Goal: Transaction & Acquisition: Purchase product/service

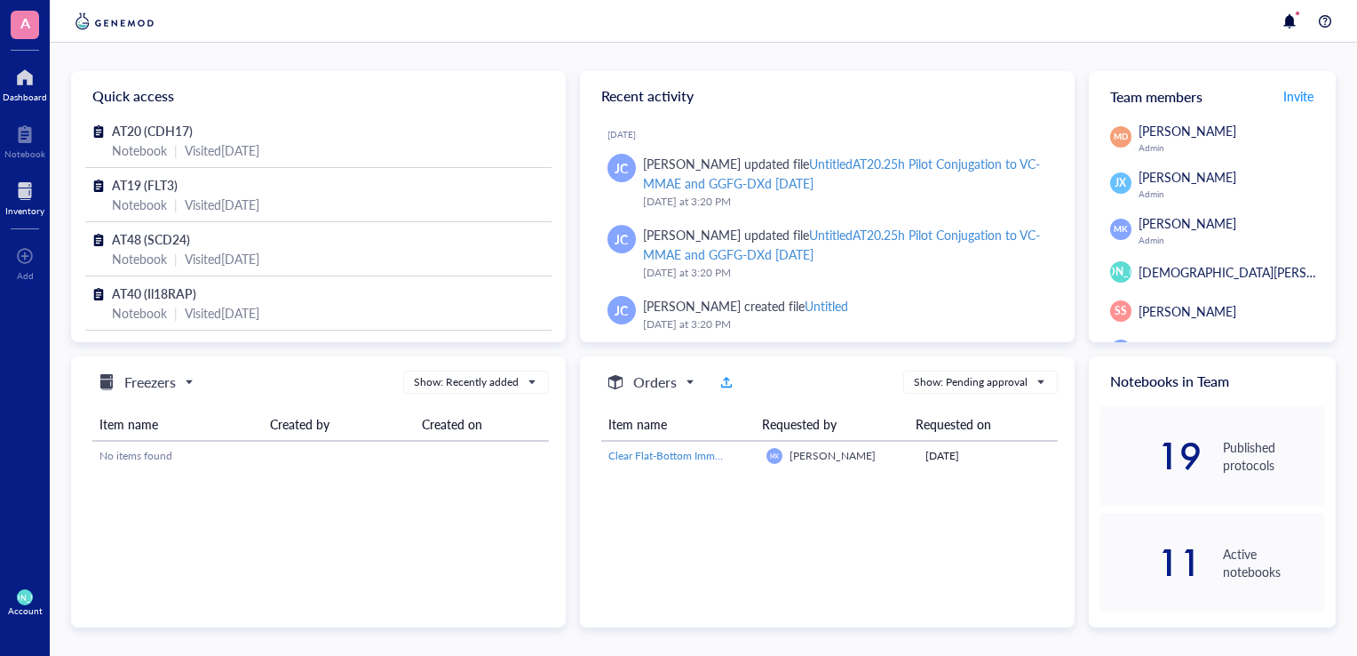
click at [25, 195] on div at bounding box center [24, 191] width 39 height 28
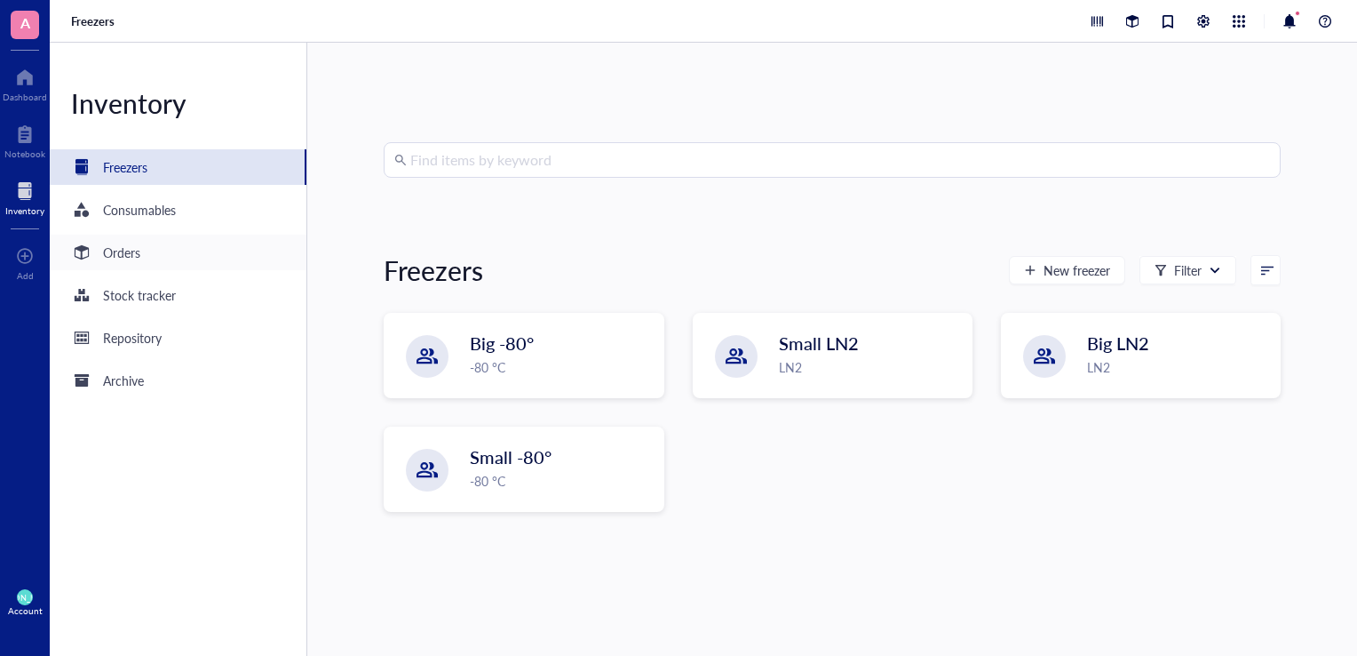
click at [194, 254] on div "Orders" at bounding box center [178, 253] width 257 height 36
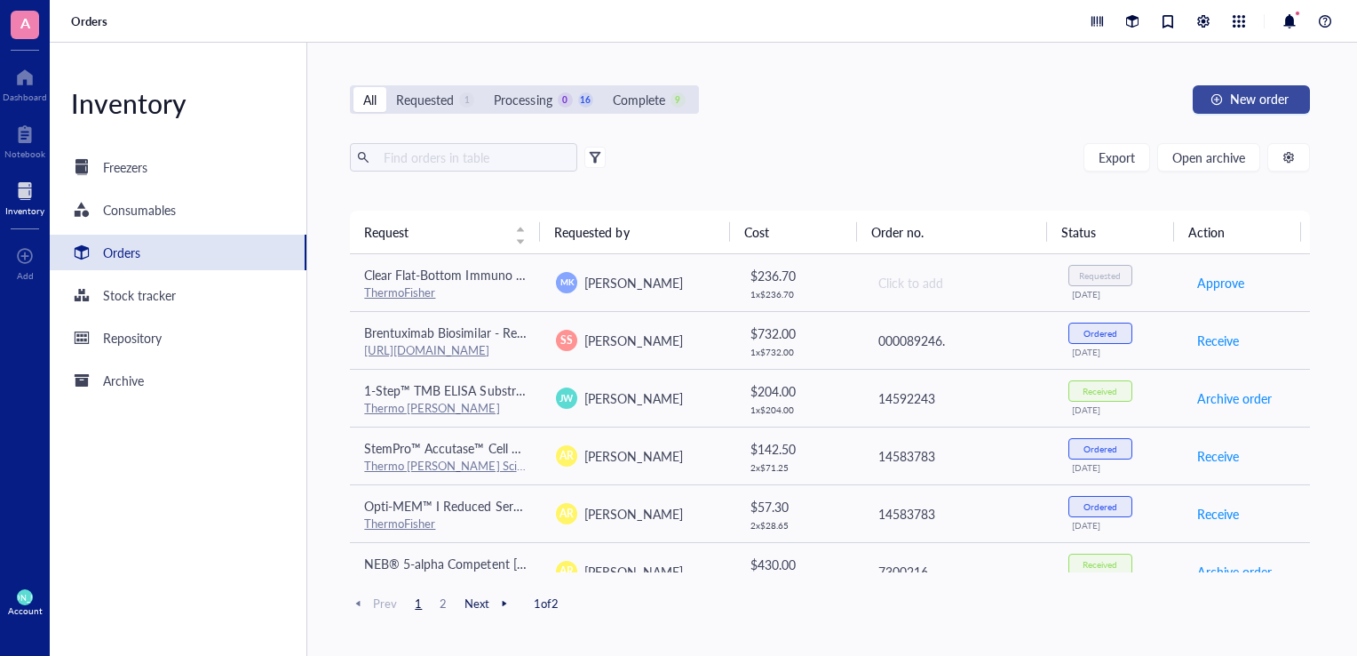
click at [1228, 97] on button "New order" at bounding box center [1251, 99] width 117 height 28
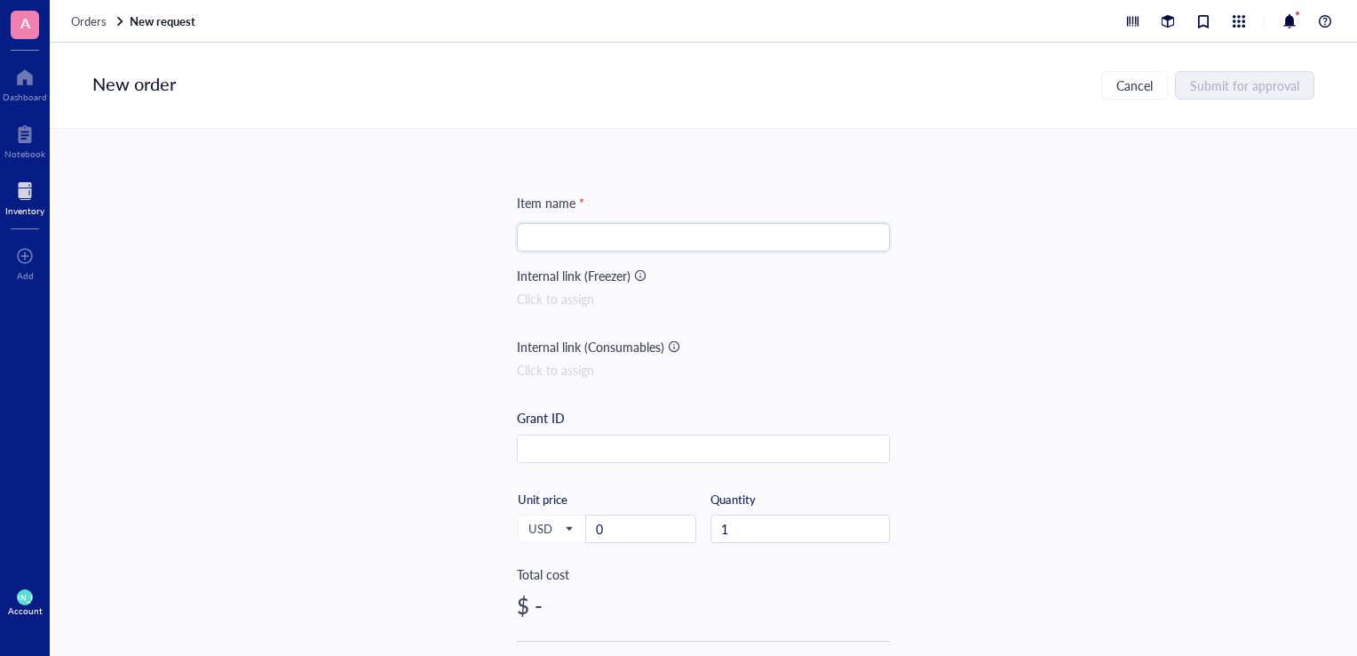
click at [664, 246] on input "search" at bounding box center [704, 237] width 352 height 27
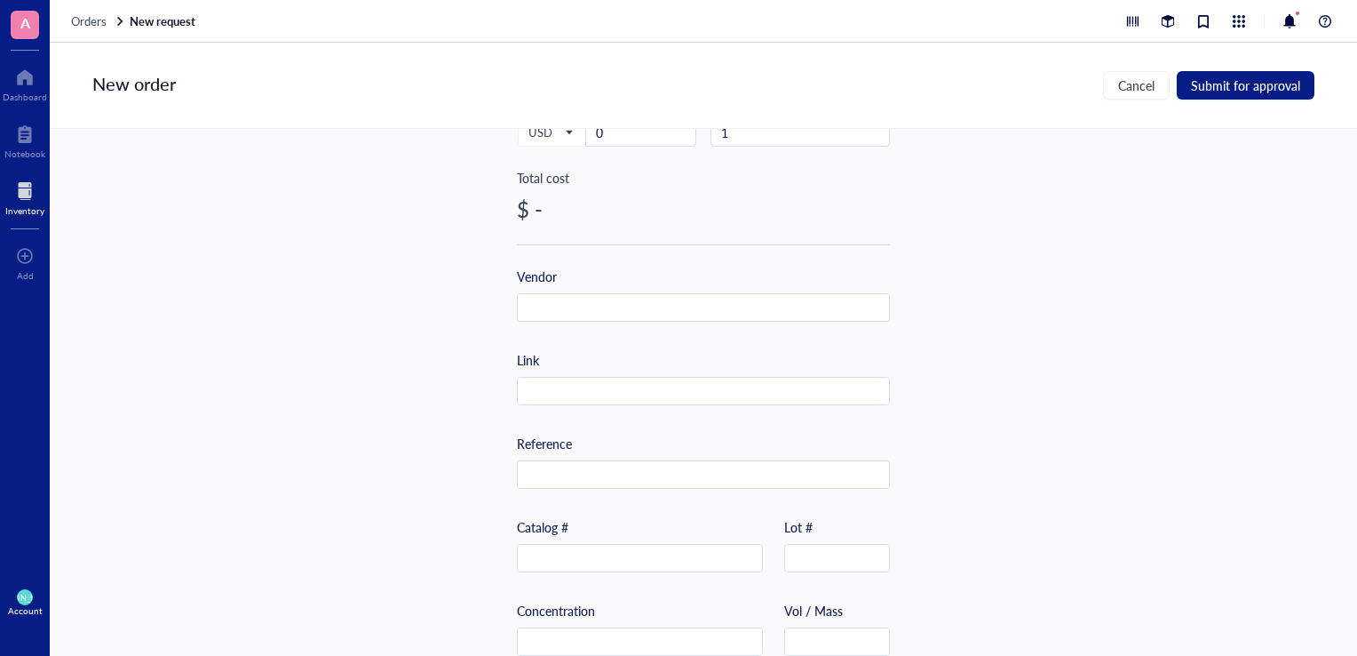
scroll to position [423, 0]
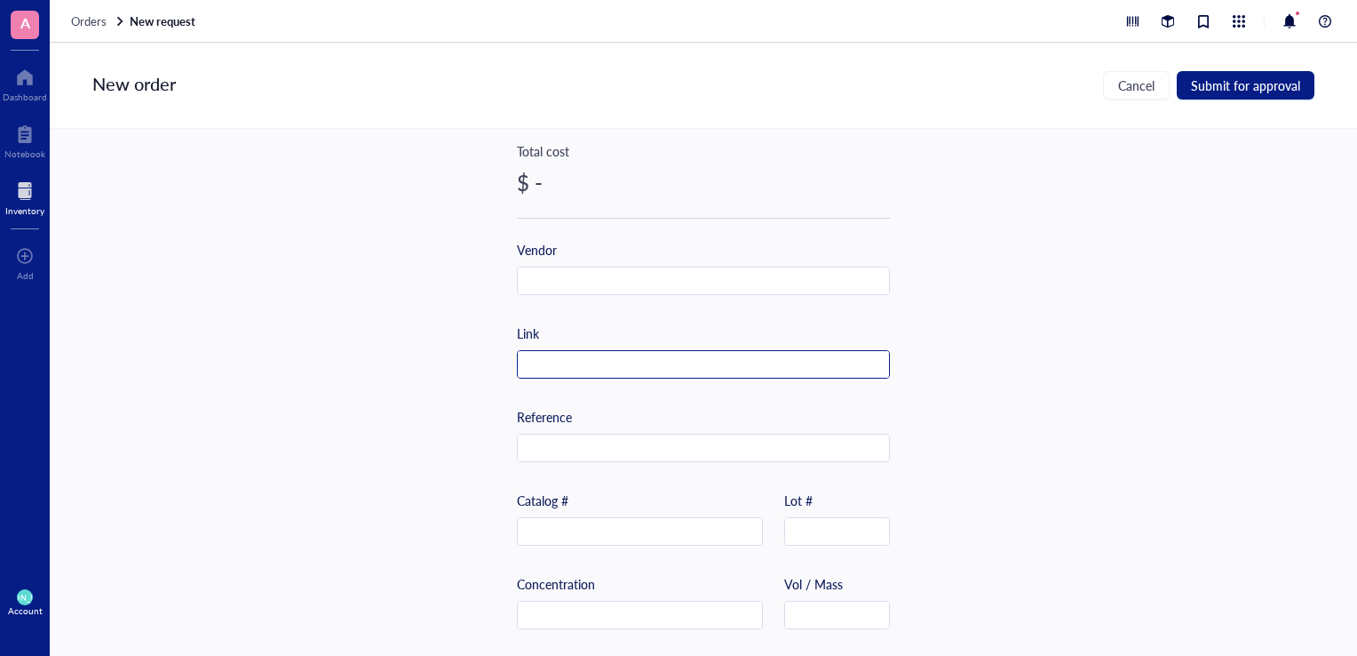
type input "EZ vacuum manifold"
click at [551, 362] on input "text" at bounding box center [703, 365] width 371 height 28
paste input "manifold"
type input "m"
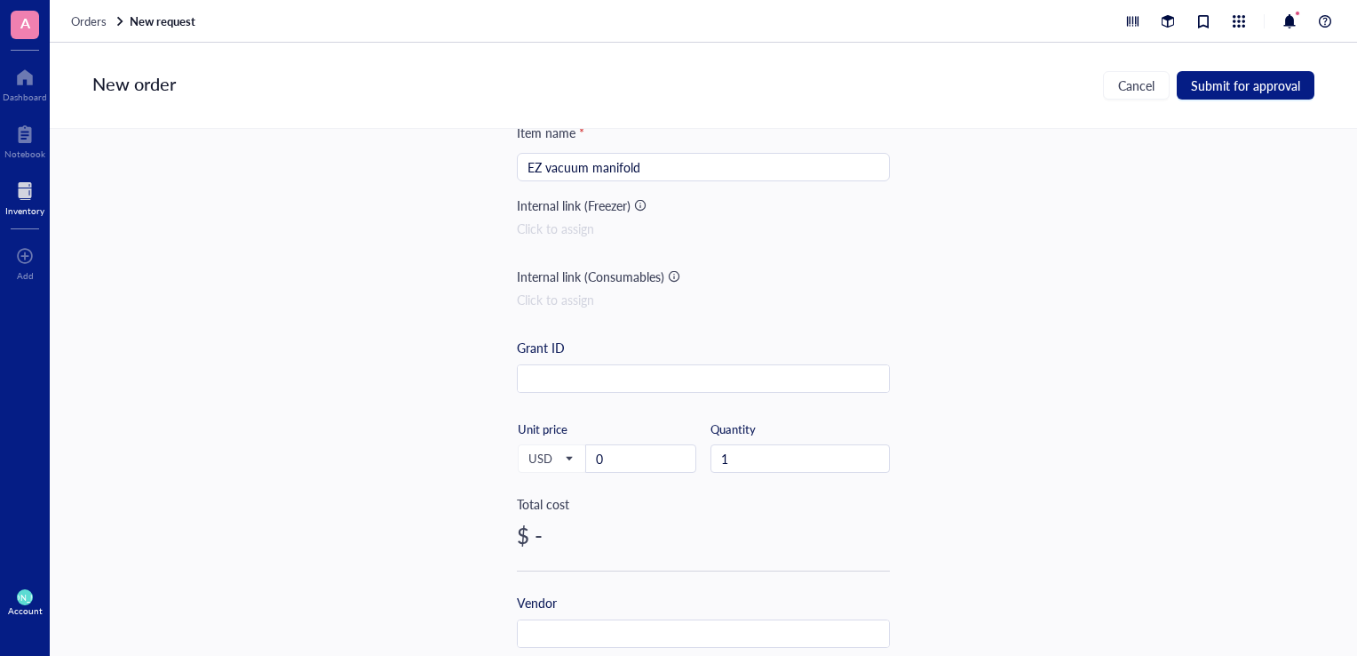
scroll to position [0, 0]
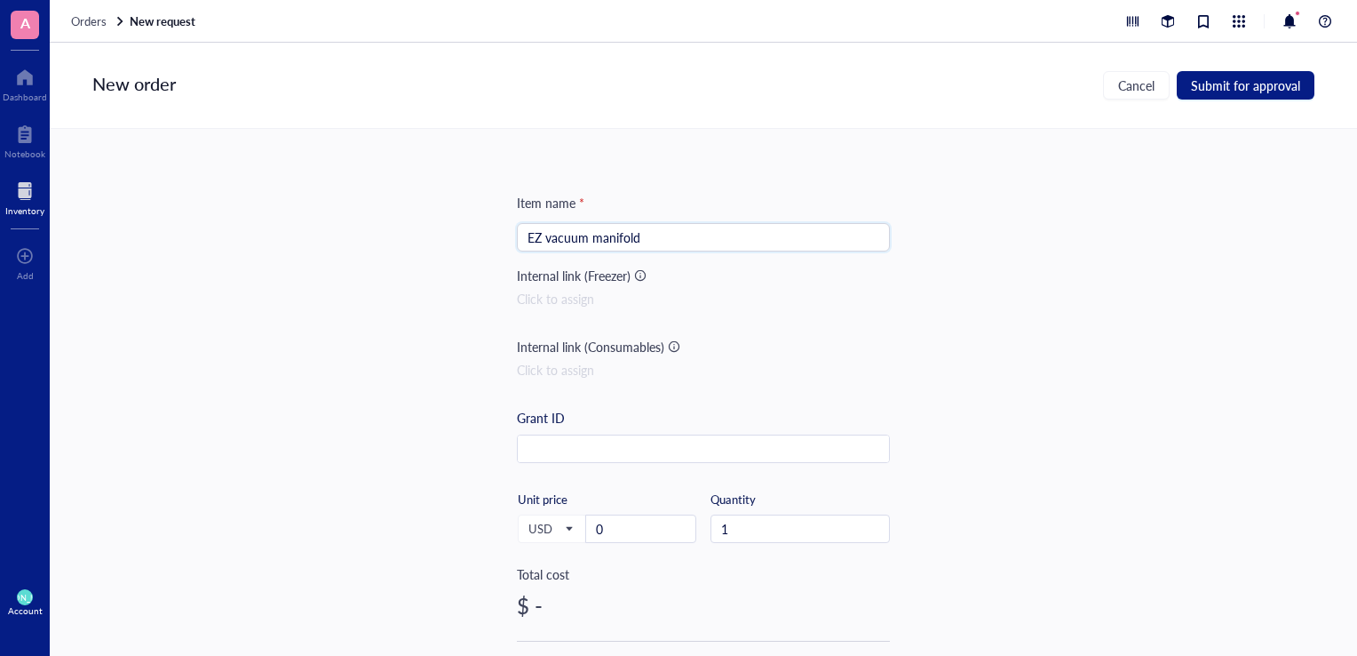
drag, startPoint x: 684, startPoint y: 228, endPoint x: 482, endPoint y: 279, distance: 207.9
click at [482, 279] on div "Item name * EZ vacuum manifold EZ vacuum manifold Internal link (Freezer) Click…" at bounding box center [704, 392] width 1308 height 527
paste input "EZ-Vac Vacuum Manifold"
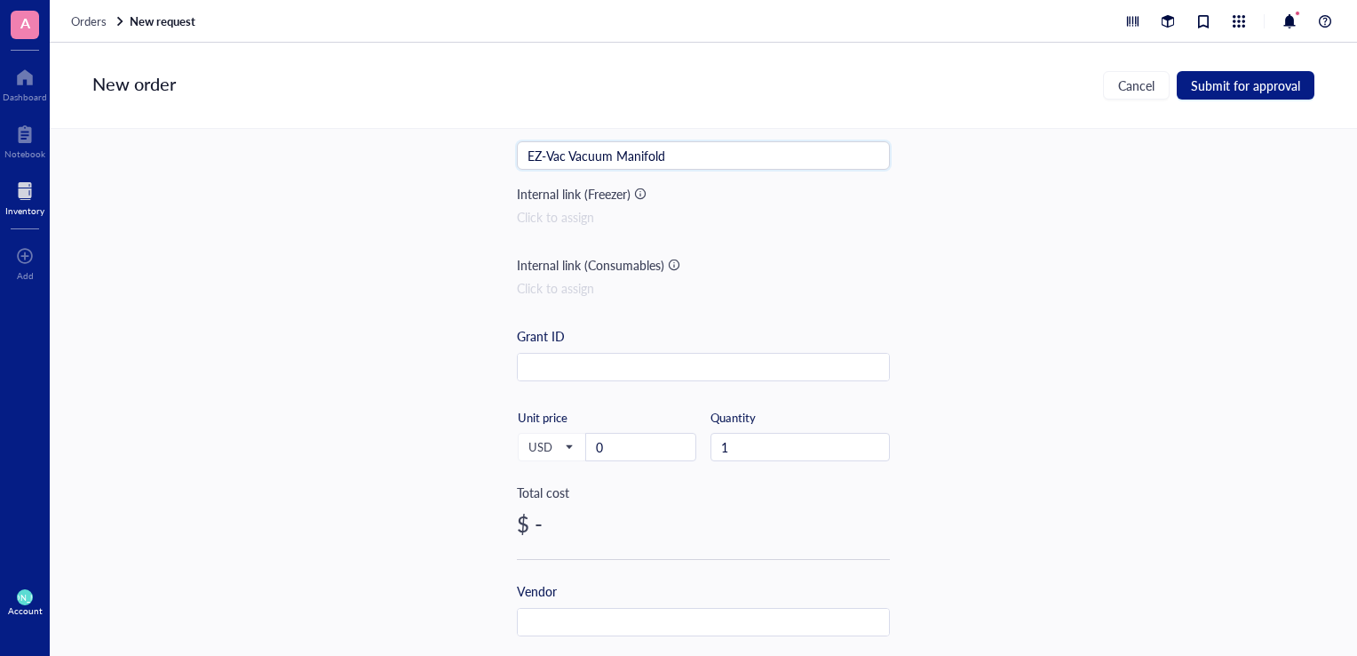
type input "EZ-Vac Vacuum Manifold"
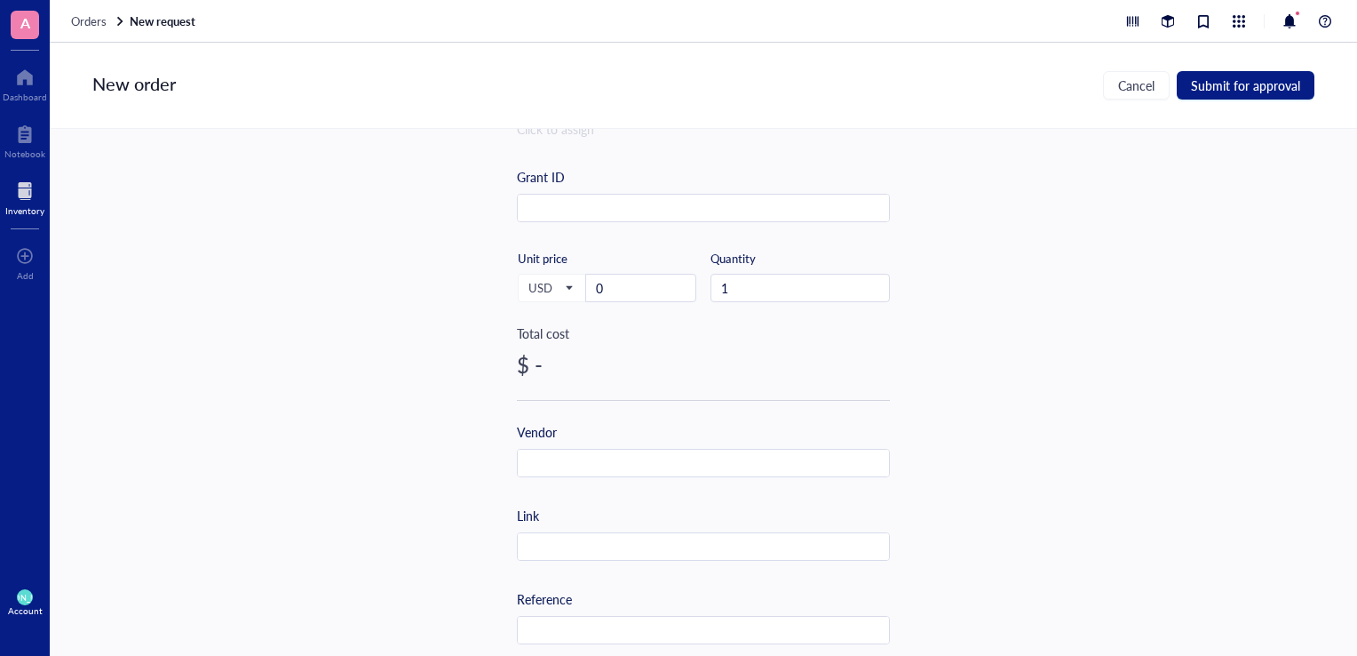
click at [589, 529] on div "Link" at bounding box center [703, 532] width 373 height 55
click at [588, 544] on input "text" at bounding box center [703, 547] width 371 height 28
paste input "[URL][DOMAIN_NAME]"
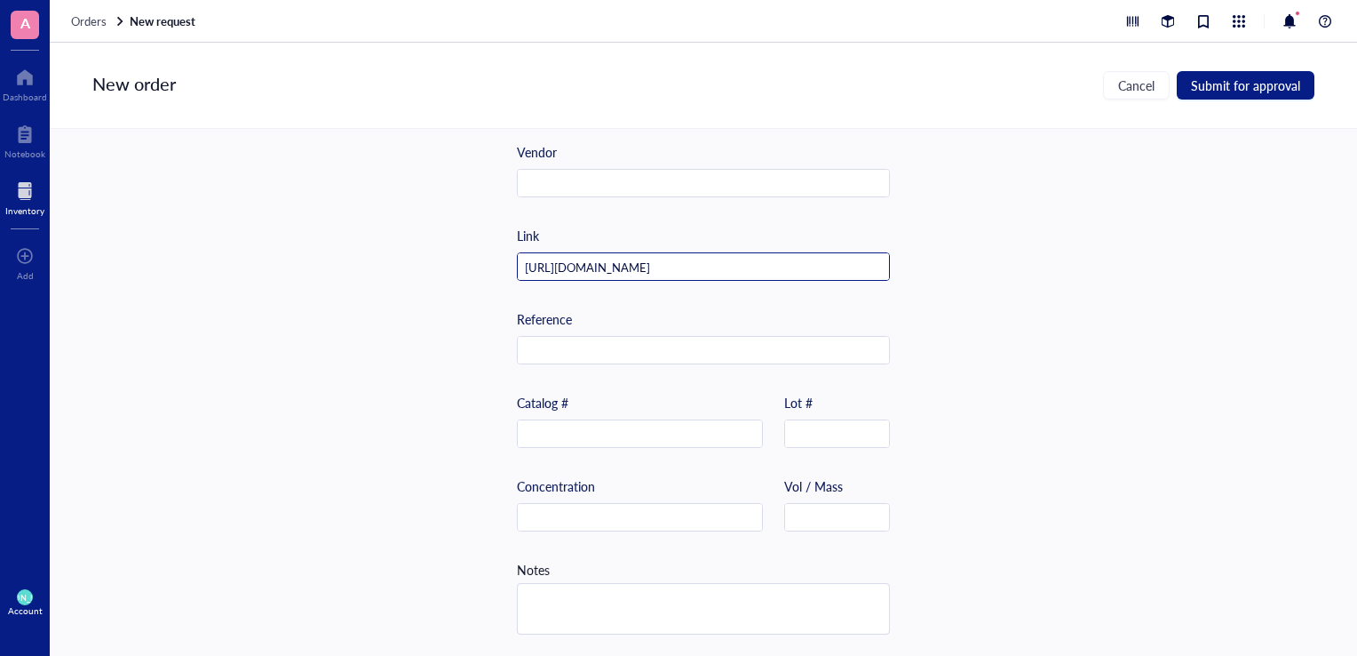
scroll to position [526, 0]
type input "[URL][DOMAIN_NAME]"
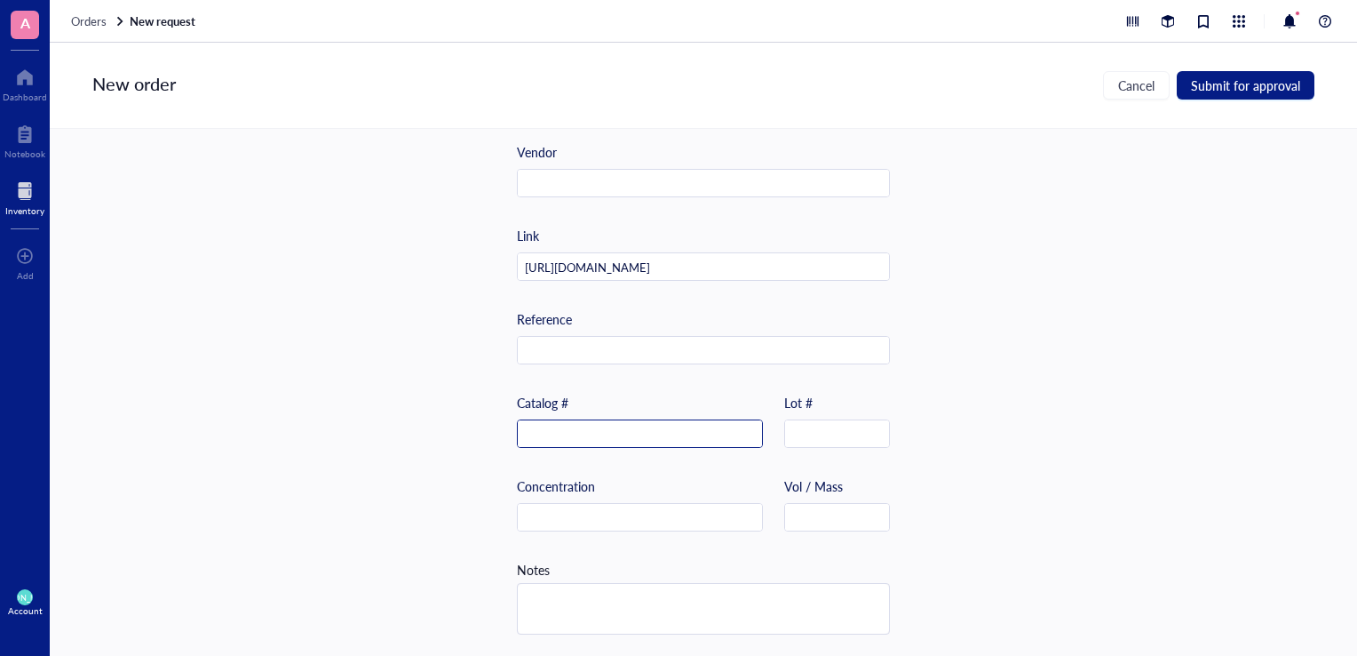
click at [582, 432] on input "text" at bounding box center [640, 434] width 244 height 28
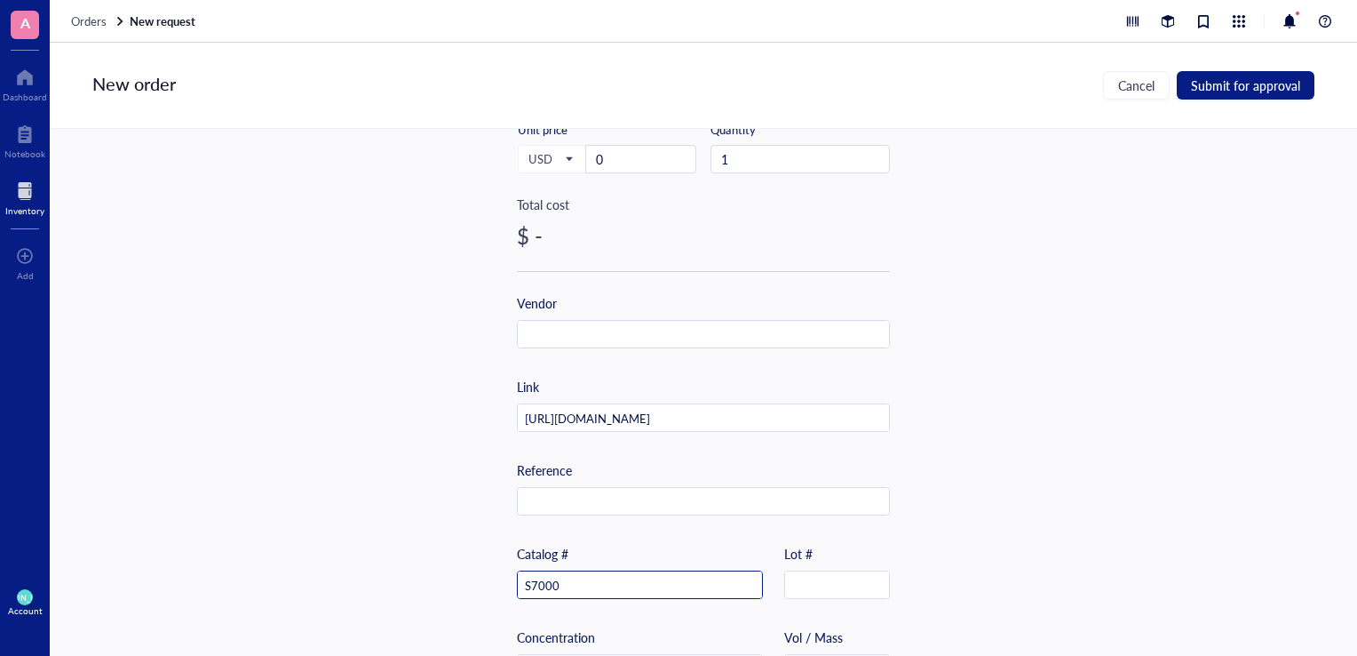
scroll to position [366, 0]
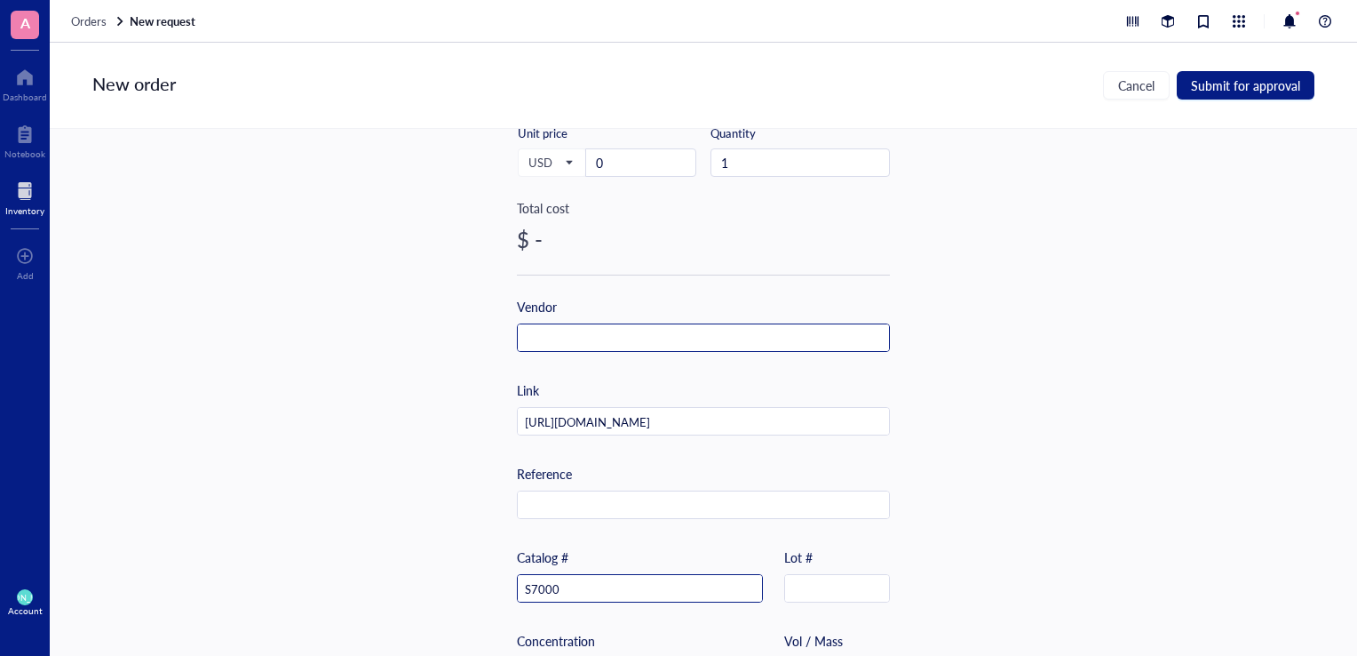
type input "S7000"
click at [643, 334] on input "text" at bounding box center [703, 338] width 371 height 28
type input "Zymo research"
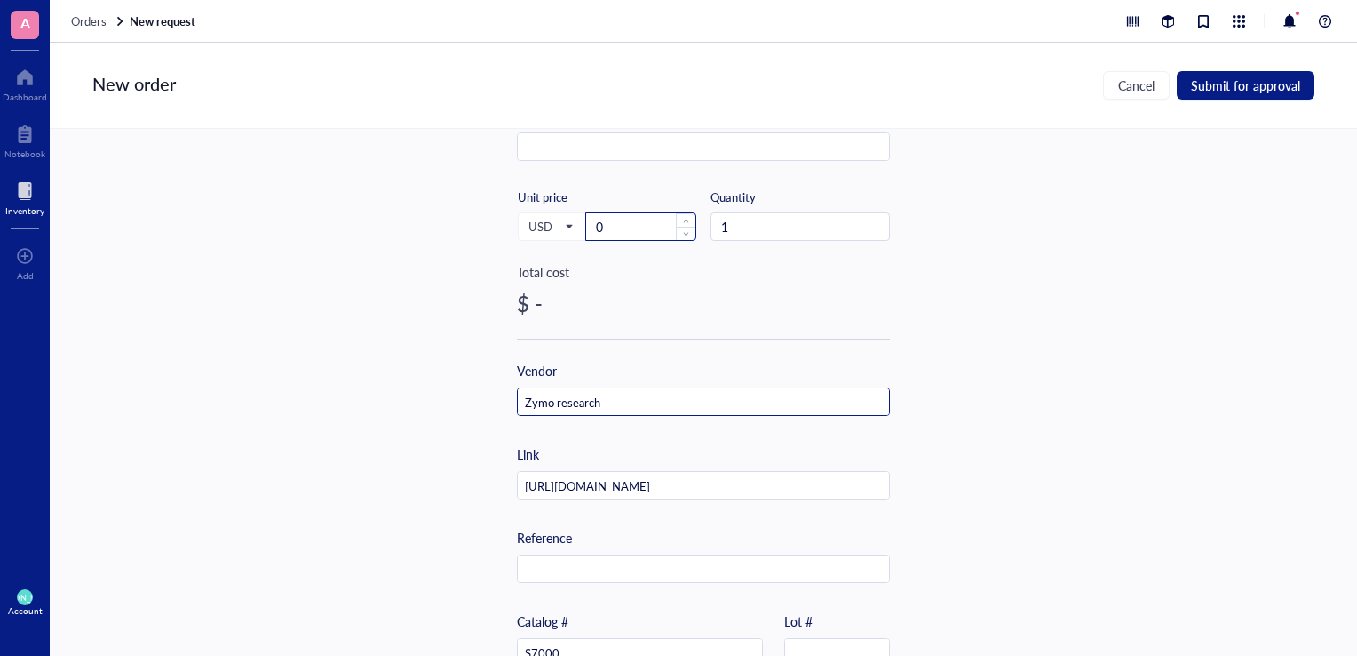
scroll to position [302, 0]
click at [629, 215] on input "0" at bounding box center [640, 226] width 109 height 27
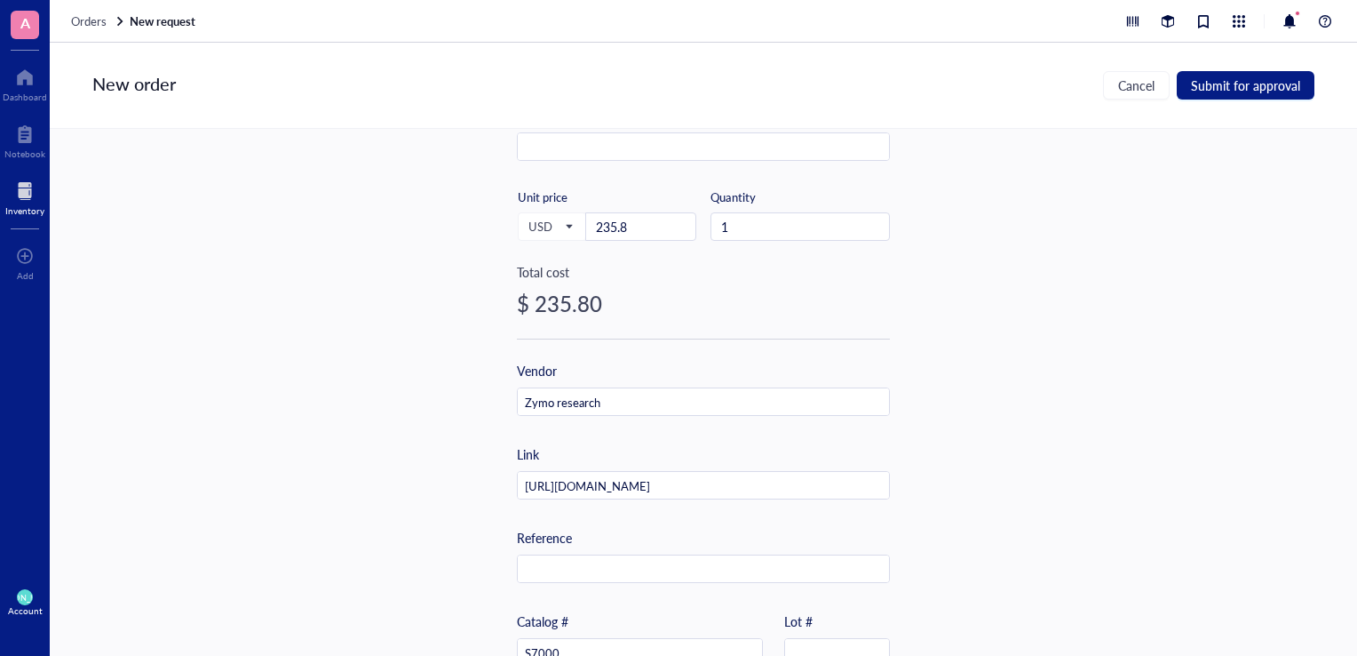
click at [831, 270] on div "Total cost" at bounding box center [703, 272] width 373 height 20
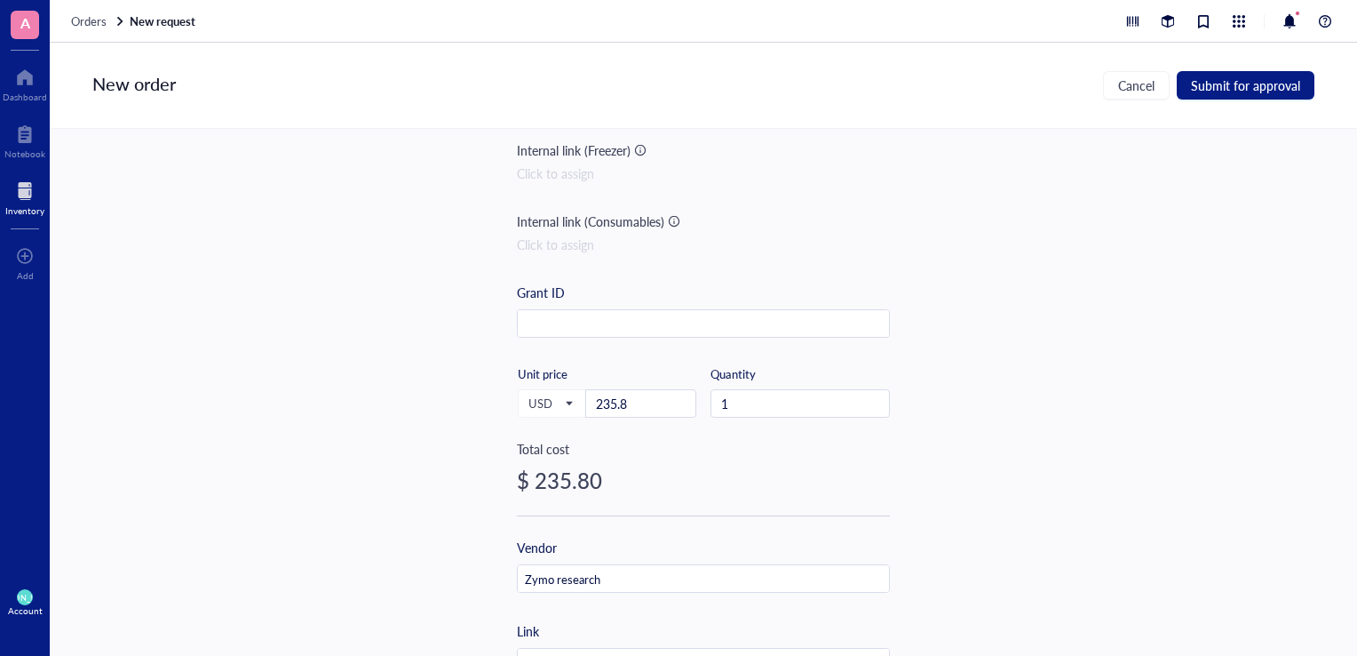
scroll to position [124, 0]
click at [660, 408] on input "235.8" at bounding box center [640, 404] width 109 height 27
type input "235.8"
click at [740, 491] on div "$ 235.80" at bounding box center [703, 480] width 373 height 28
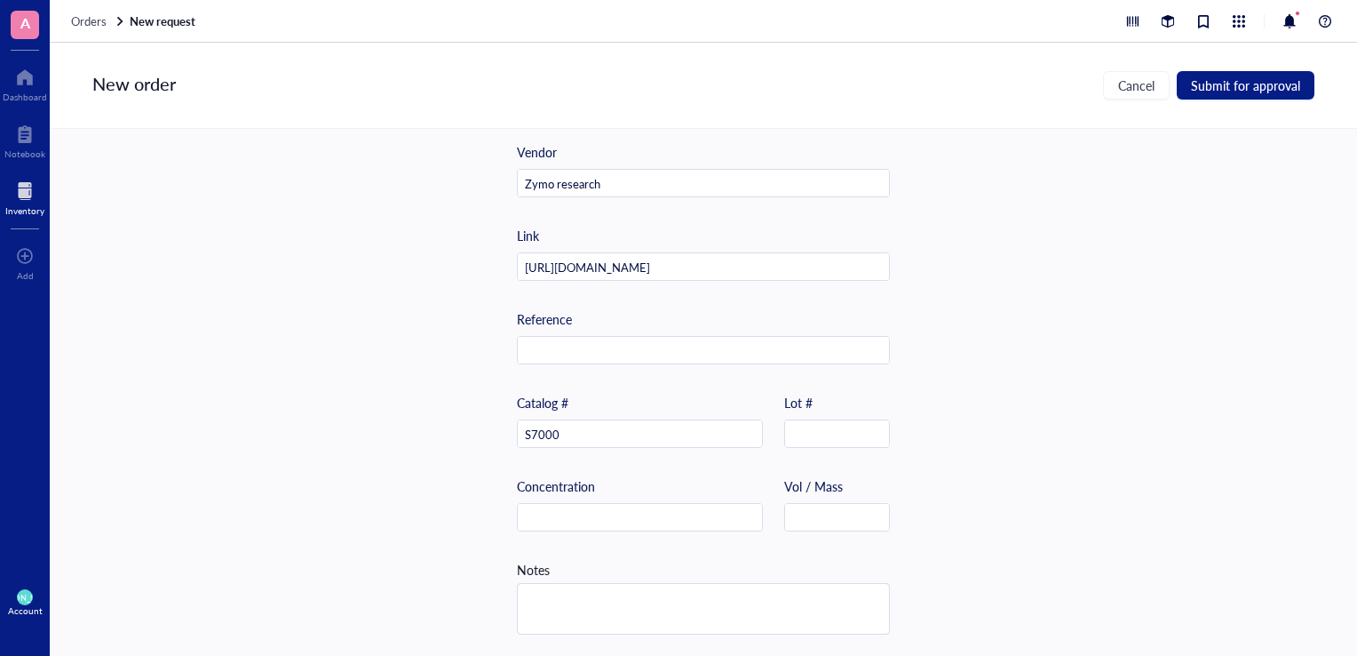
scroll to position [0, 0]
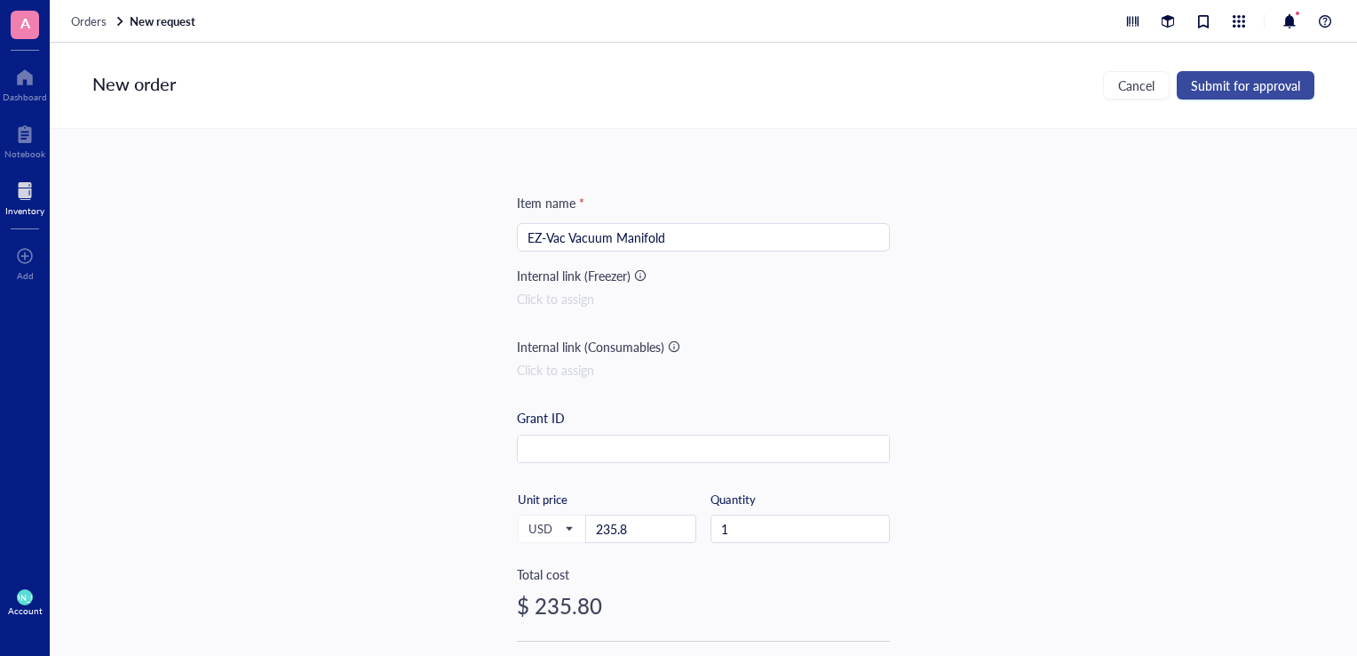
click at [1251, 83] on span "Submit for approval" at bounding box center [1245, 85] width 109 height 14
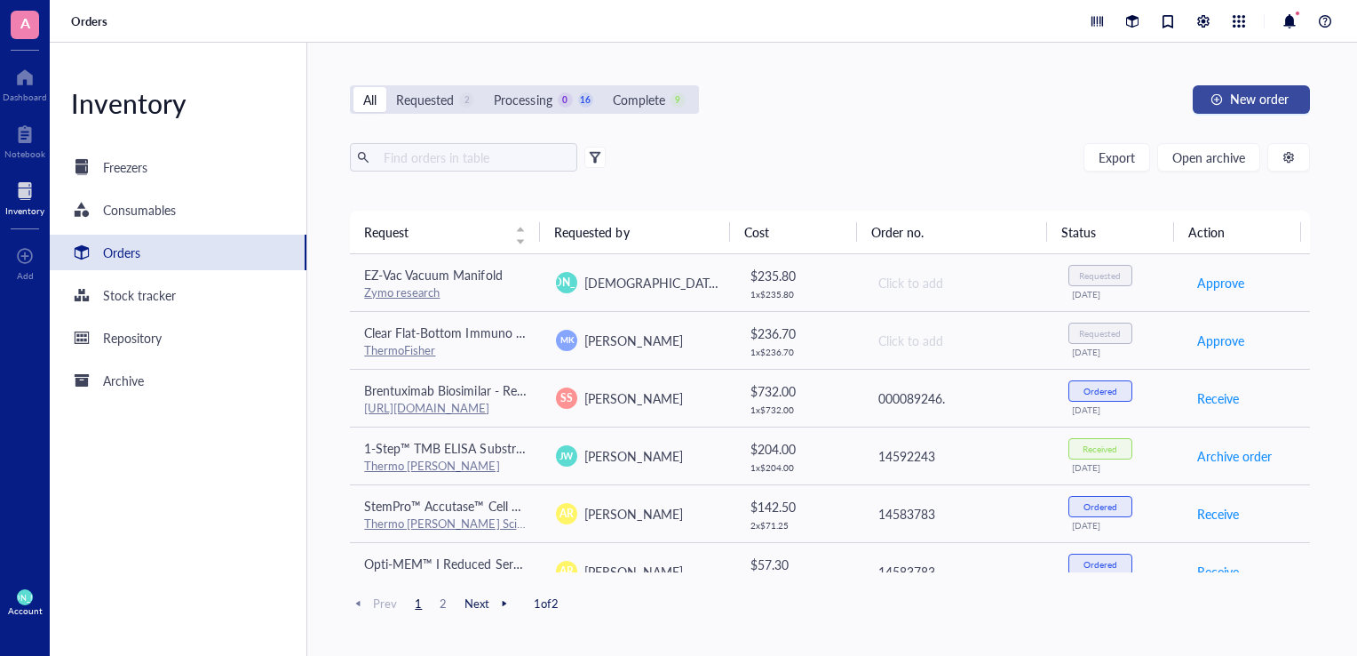
click at [1259, 100] on span "New order" at bounding box center [1259, 98] width 59 height 14
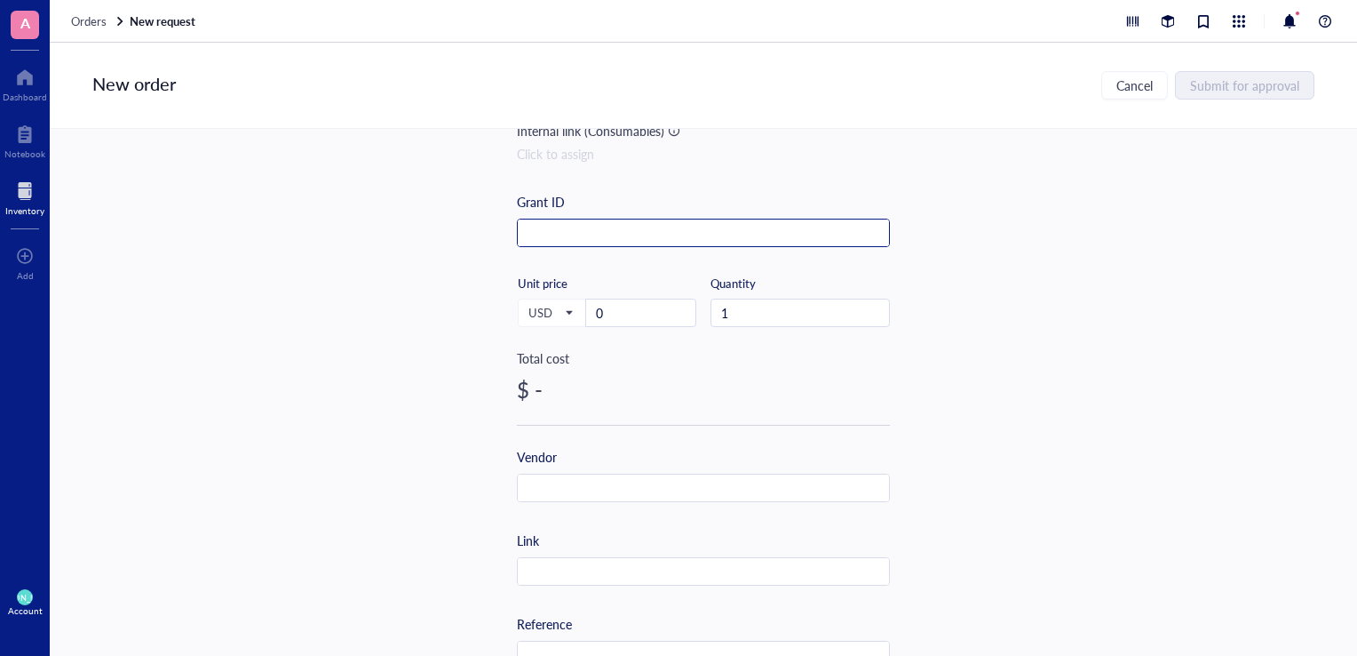
scroll to position [217, 0]
click at [603, 567] on input "text" at bounding box center [703, 571] width 371 height 28
paste input "[URL][DOMAIN_NAME]"
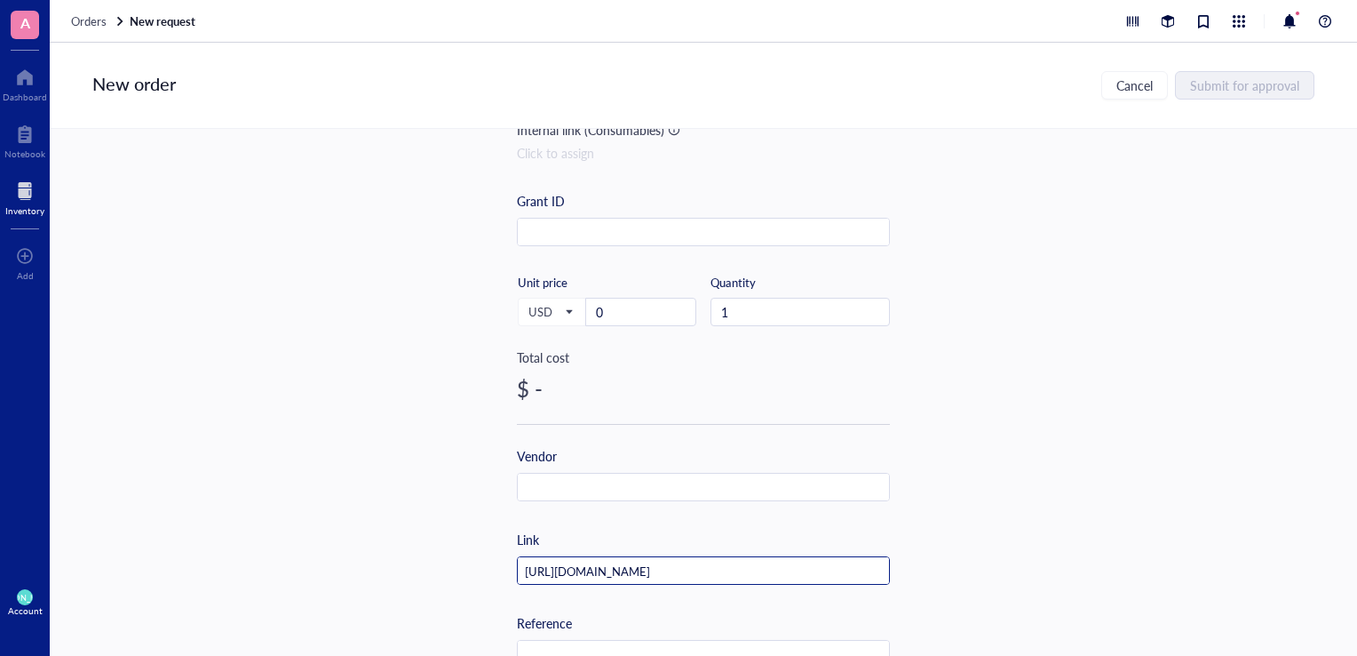
scroll to position [0, 36]
type input "[URL][DOMAIN_NAME]"
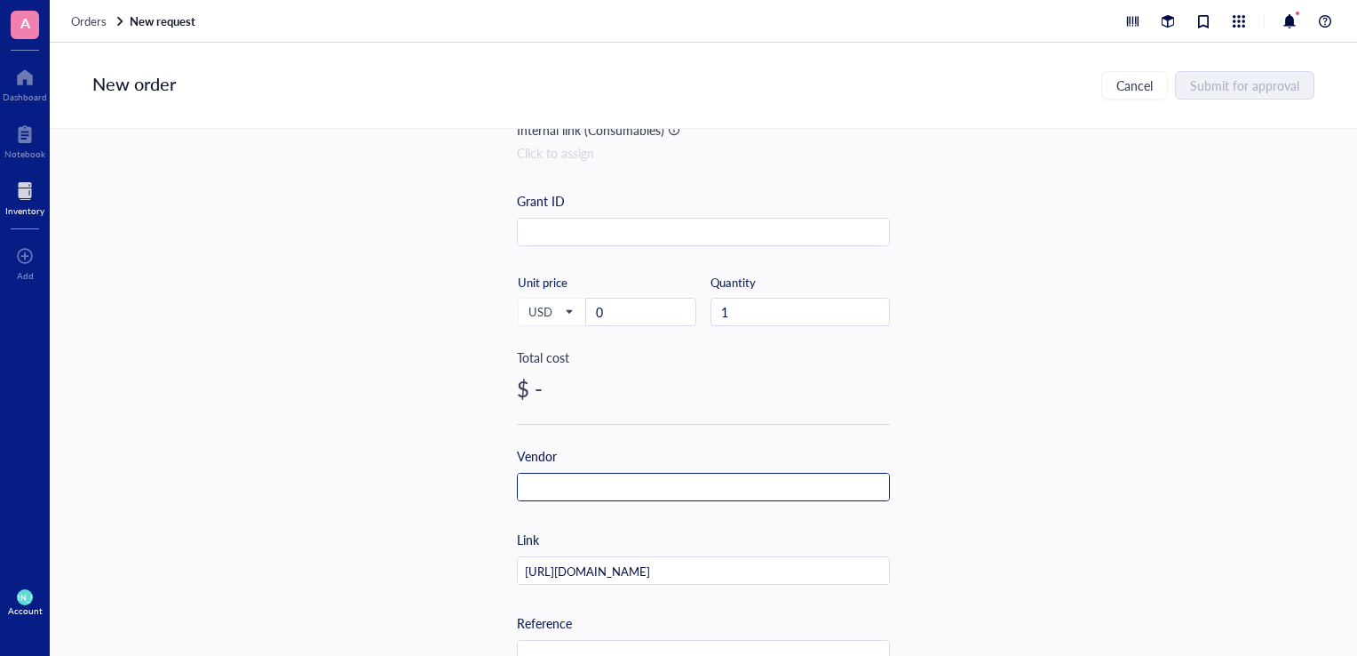
scroll to position [0, 0]
click at [613, 483] on input "text" at bounding box center [703, 487] width 371 height 28
type input "z"
type input "Zymo research"
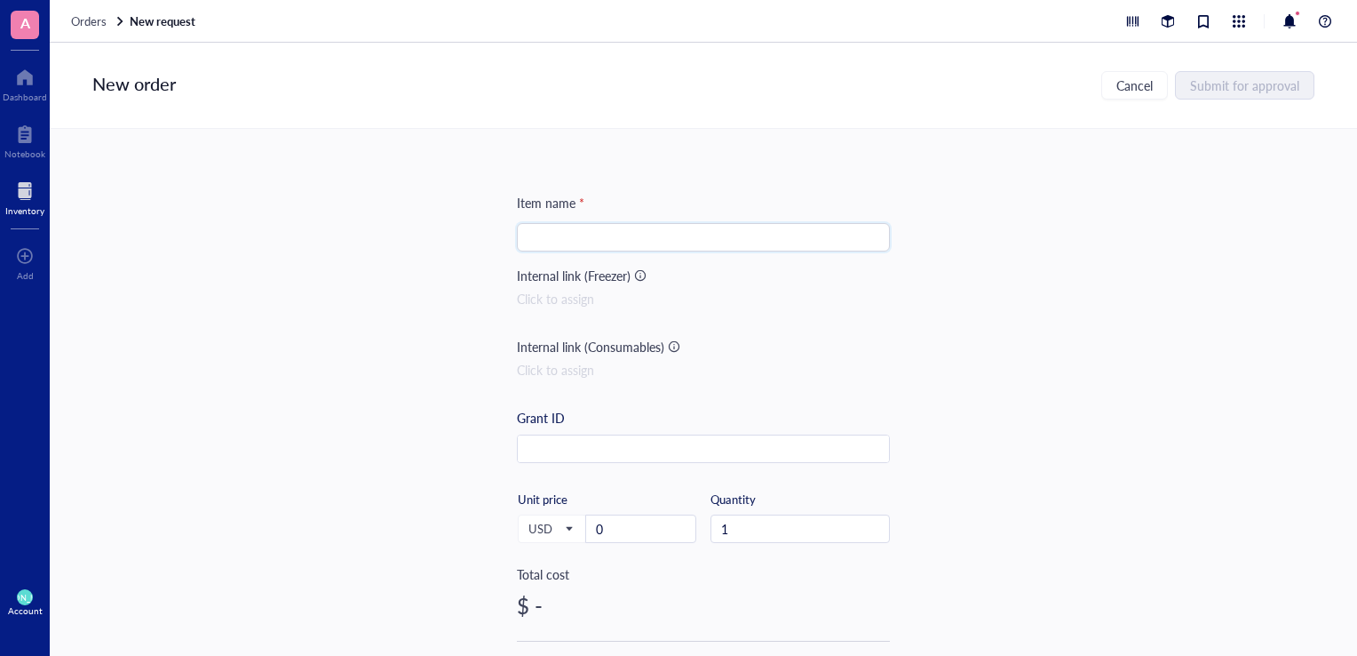
click at [564, 247] on input "search" at bounding box center [704, 237] width 352 height 27
paste input "One-Way Luer-Lock Clear Stopcock"
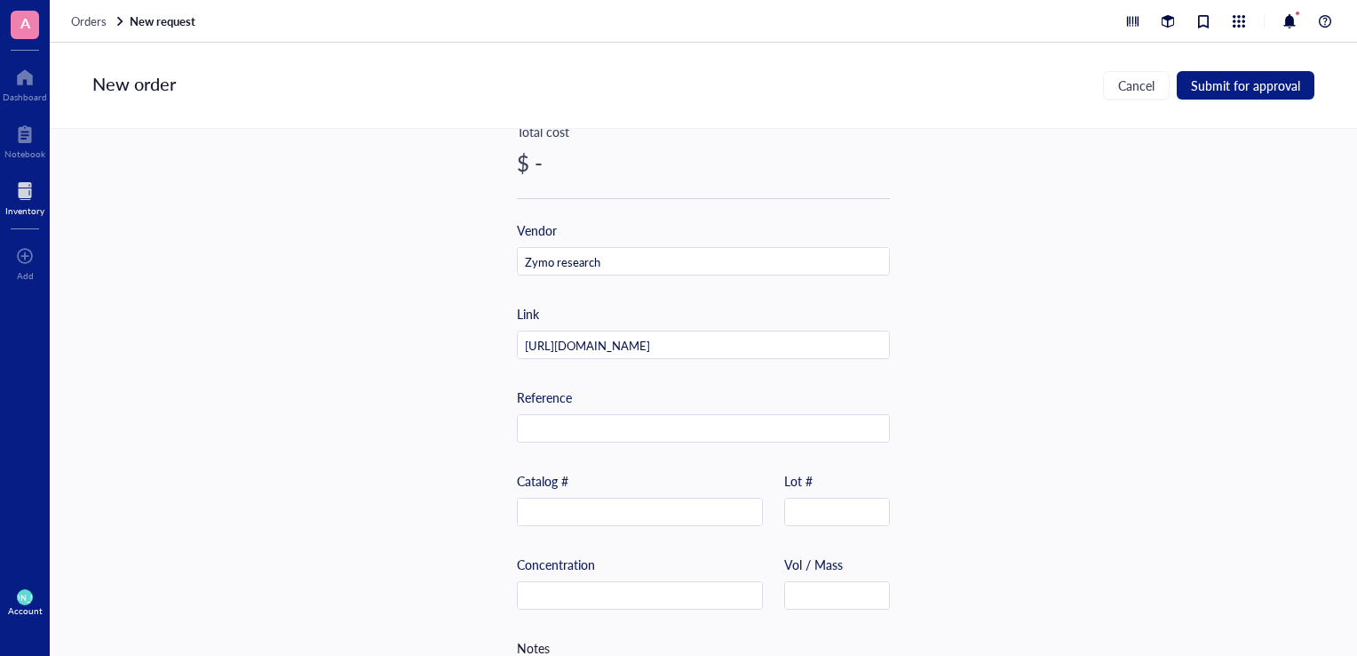
scroll to position [443, 0]
type input "One-Way Luer-Lock Clear Stopcock (20pck)"
click at [577, 510] on input "text" at bounding box center [640, 511] width 244 height 28
type input "S7001"
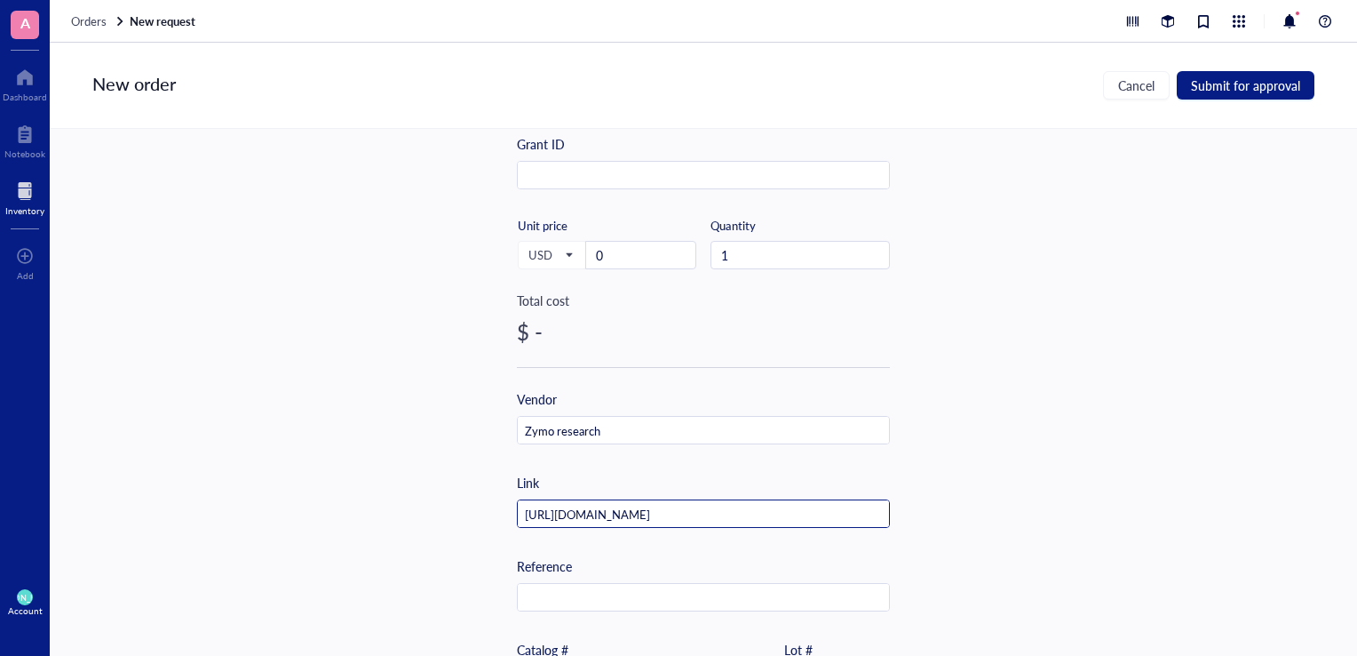
scroll to position [270, 0]
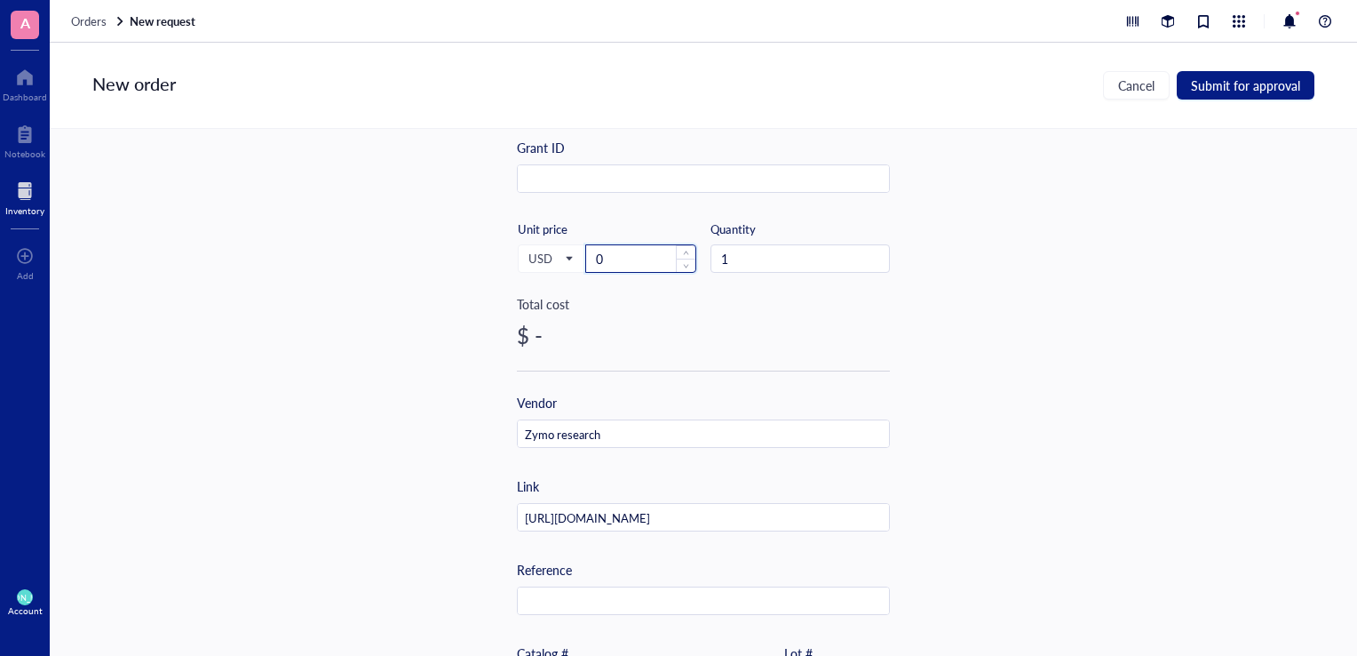
click at [632, 252] on input "0" at bounding box center [640, 258] width 109 height 27
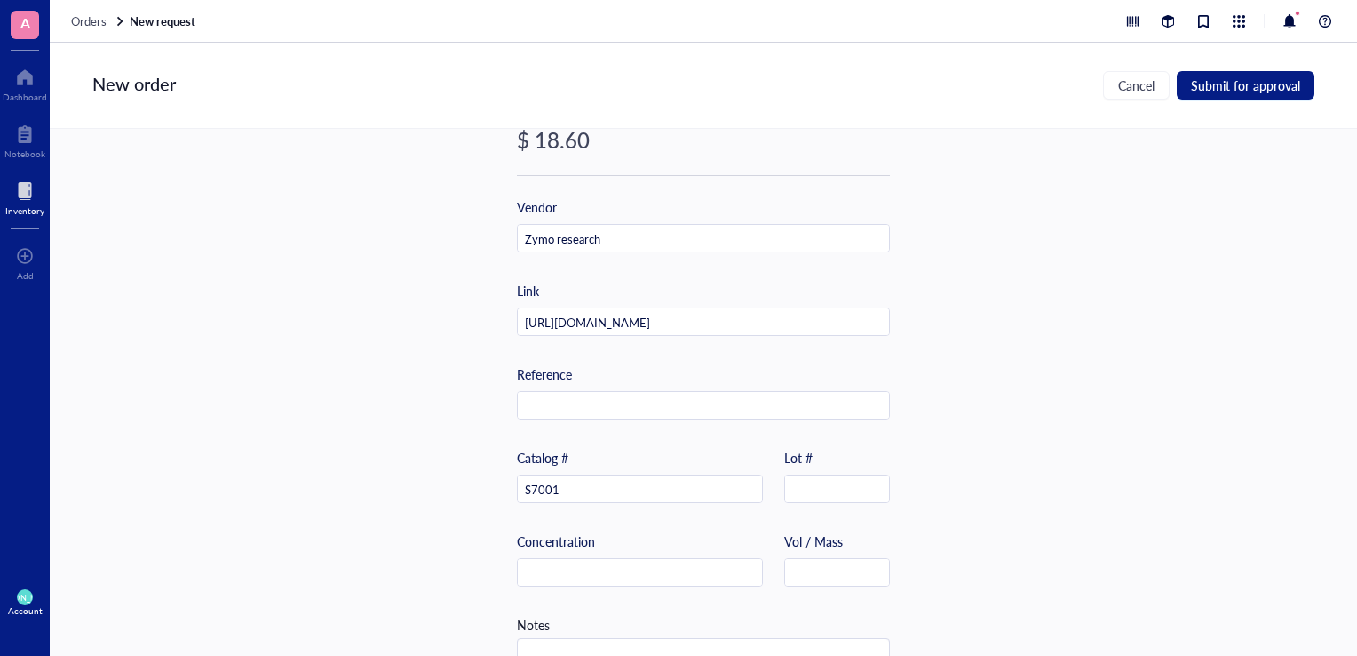
scroll to position [526, 0]
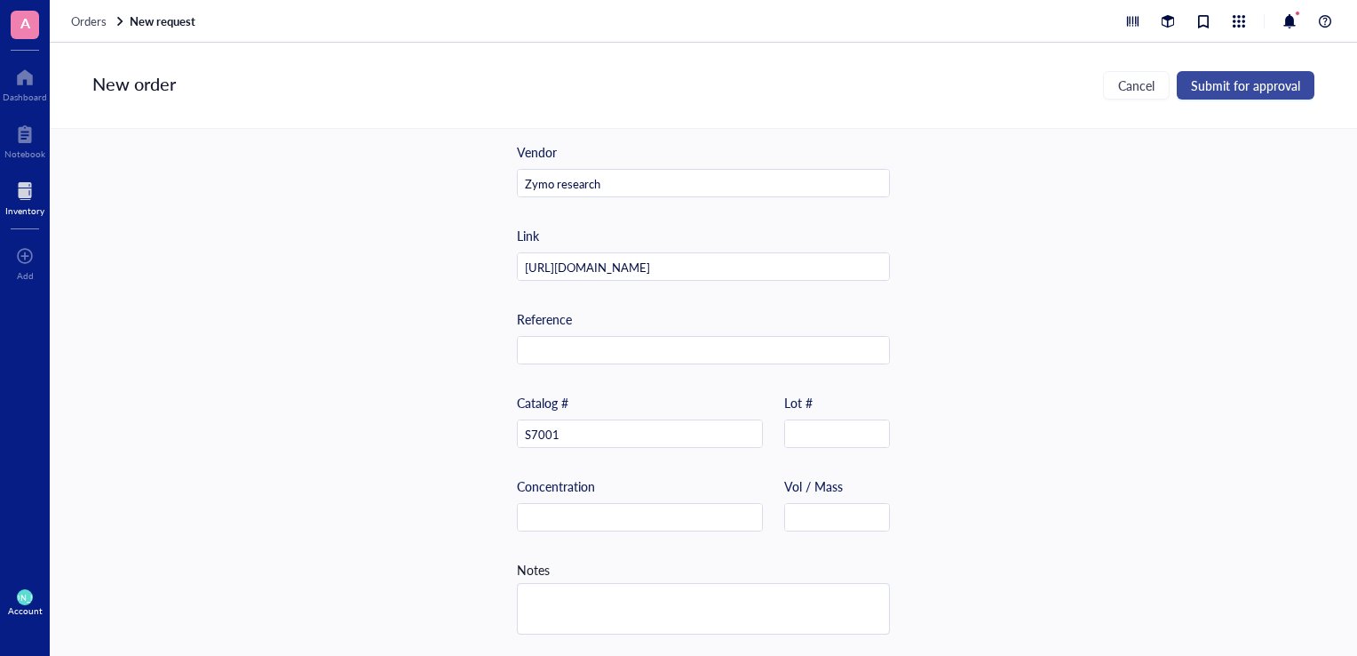
type input "18.6"
click at [1258, 89] on span "Submit for approval" at bounding box center [1245, 85] width 109 height 14
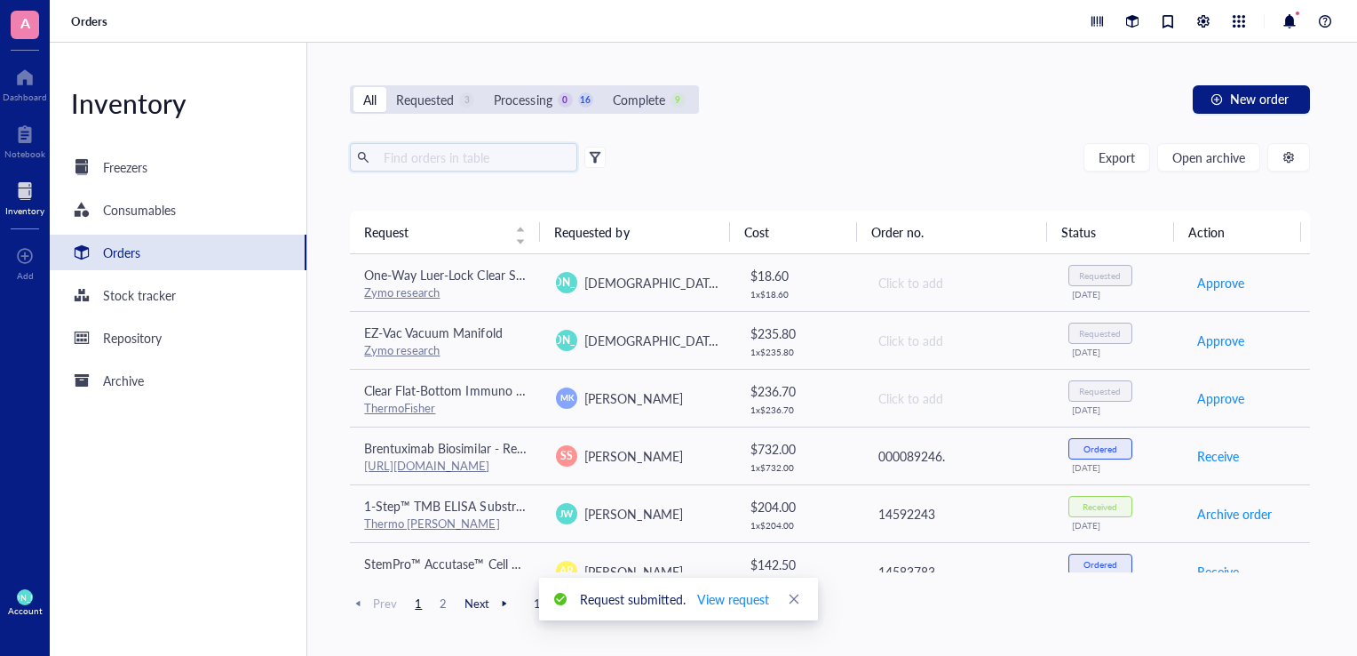
click at [475, 158] on input "text" at bounding box center [474, 157] width 194 height 27
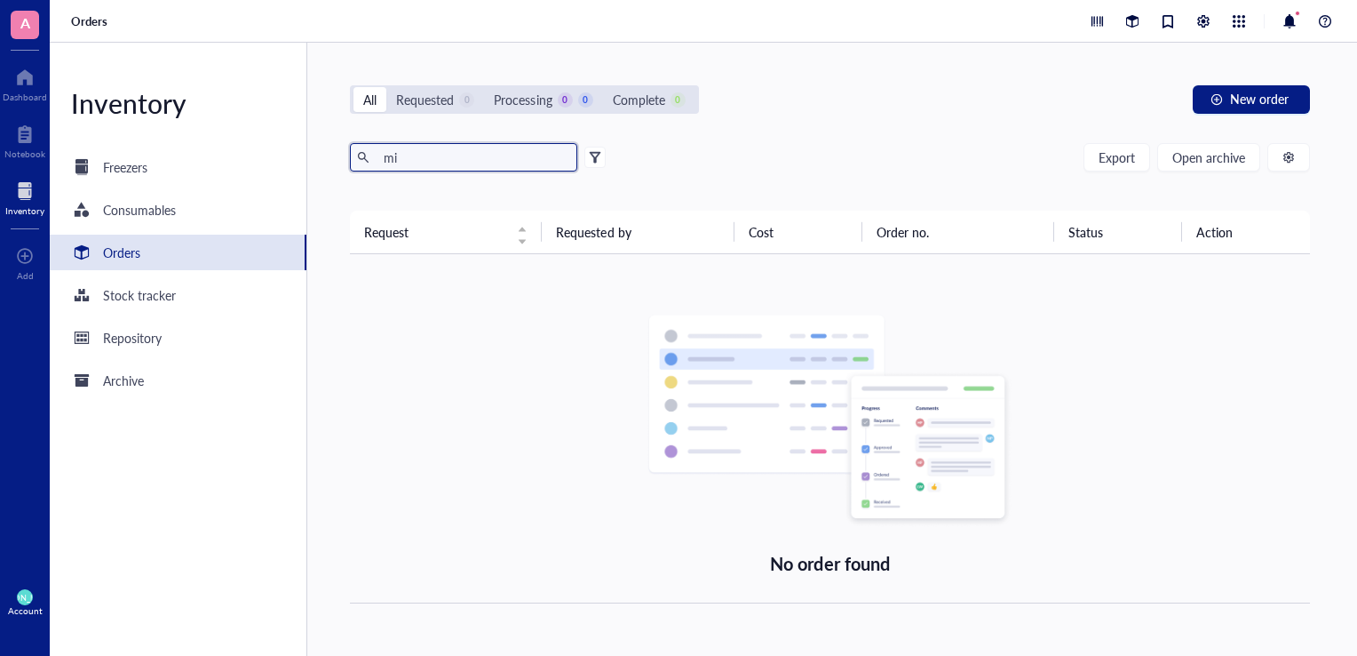
type input "m"
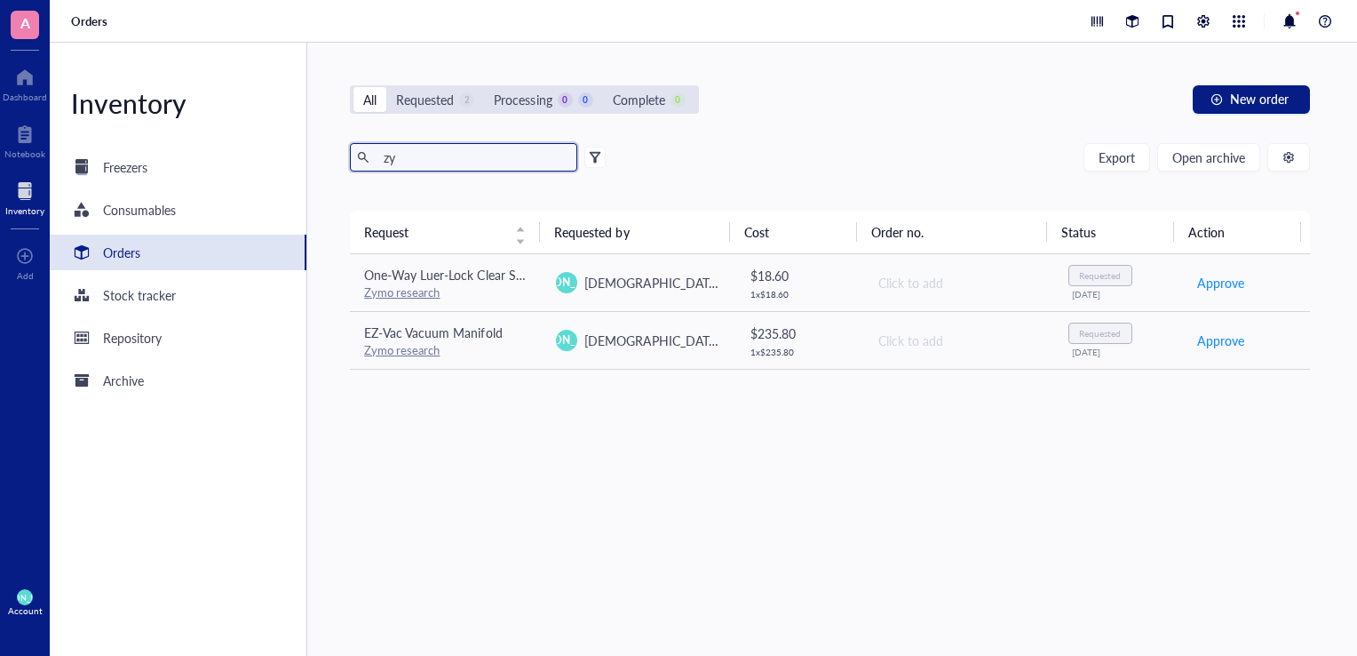
type input "z"
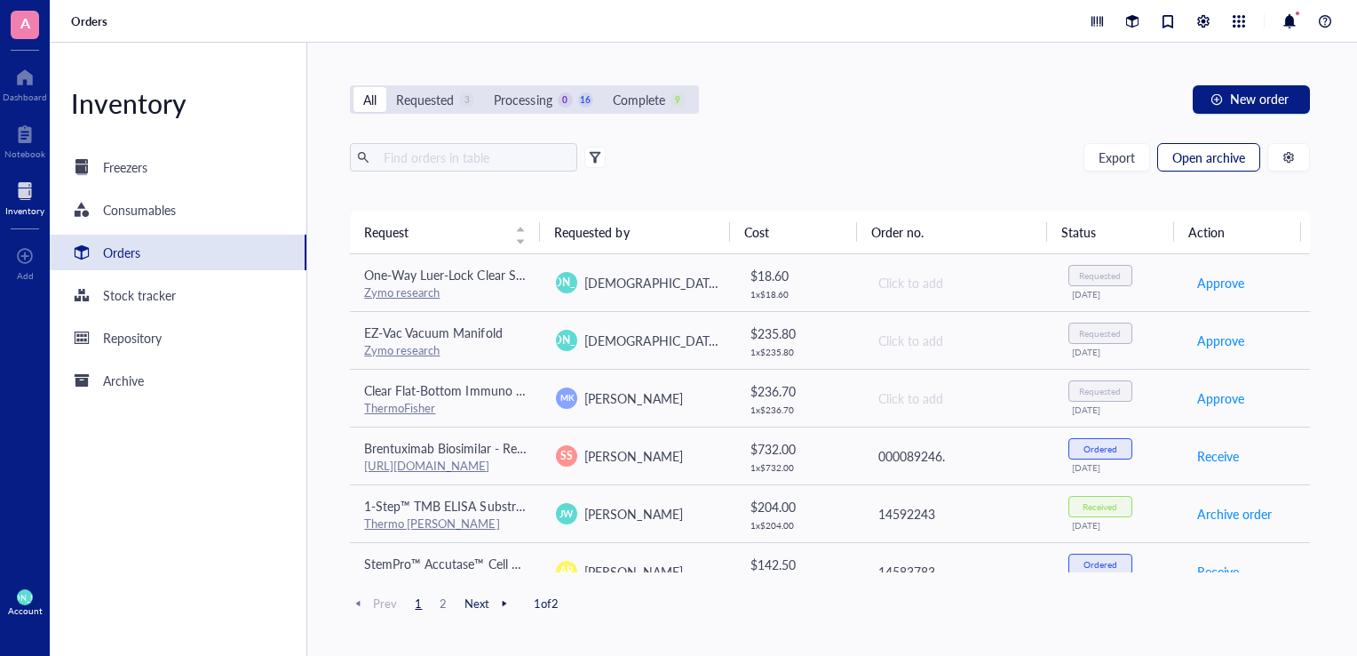
click at [1247, 160] on button "Open archive" at bounding box center [1208, 157] width 103 height 28
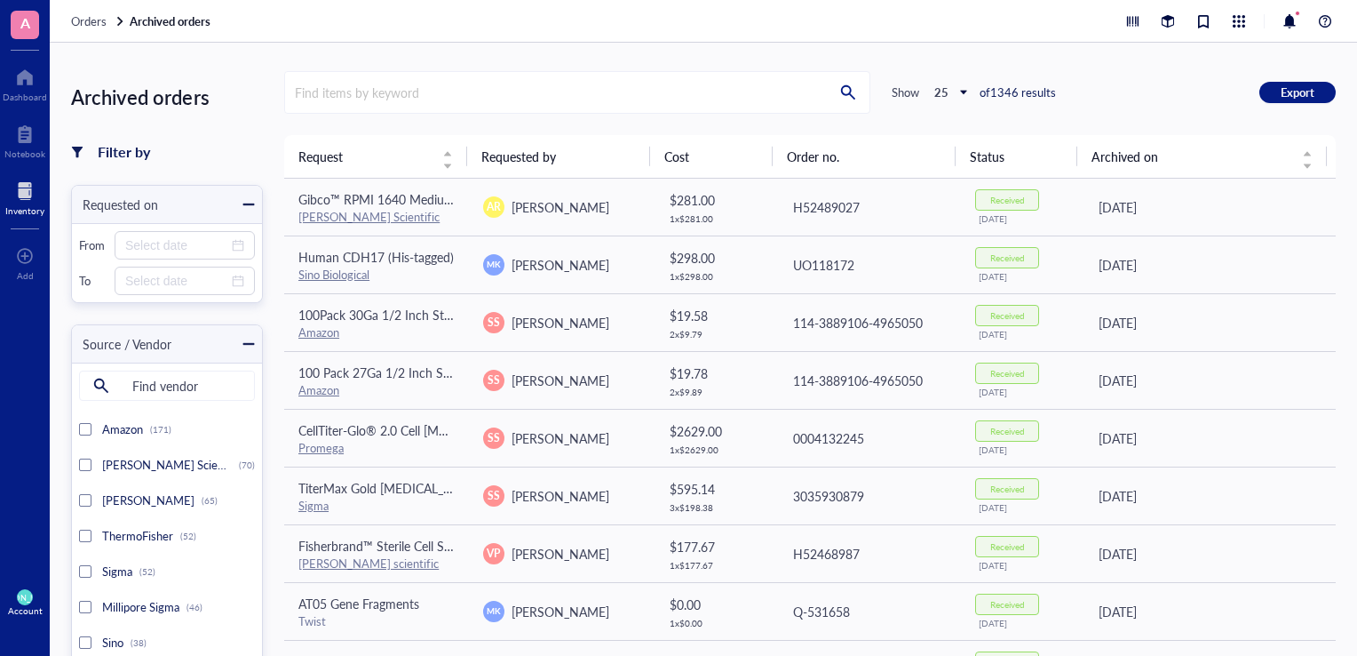
click at [572, 62] on div "Archived orders Filter by Requested on From To Source / Vendor Find vendor Amaz…" at bounding box center [704, 349] width 1308 height 613
click at [557, 95] on input "search" at bounding box center [556, 92] width 542 height 41
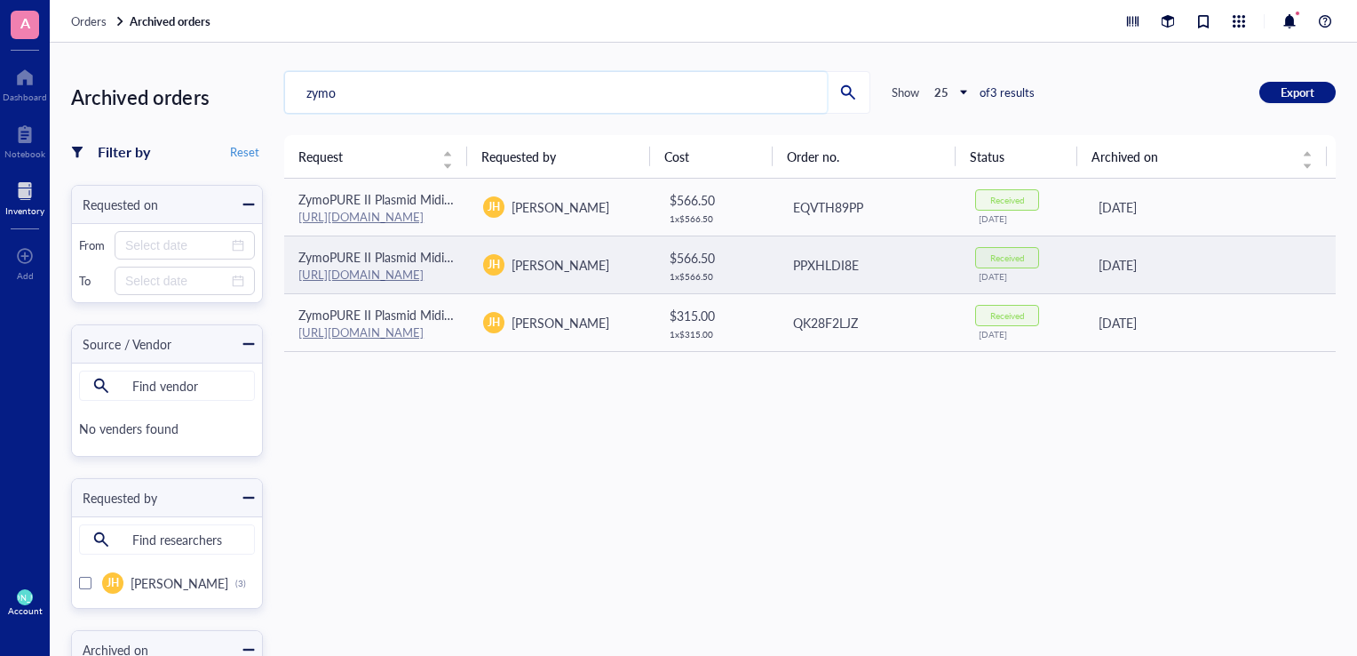
type input "zymo"
click at [404, 285] on td "ZymoPURE II Plasmid Midiprep Kit [URL][DOMAIN_NAME]" at bounding box center [376, 264] width 185 height 58
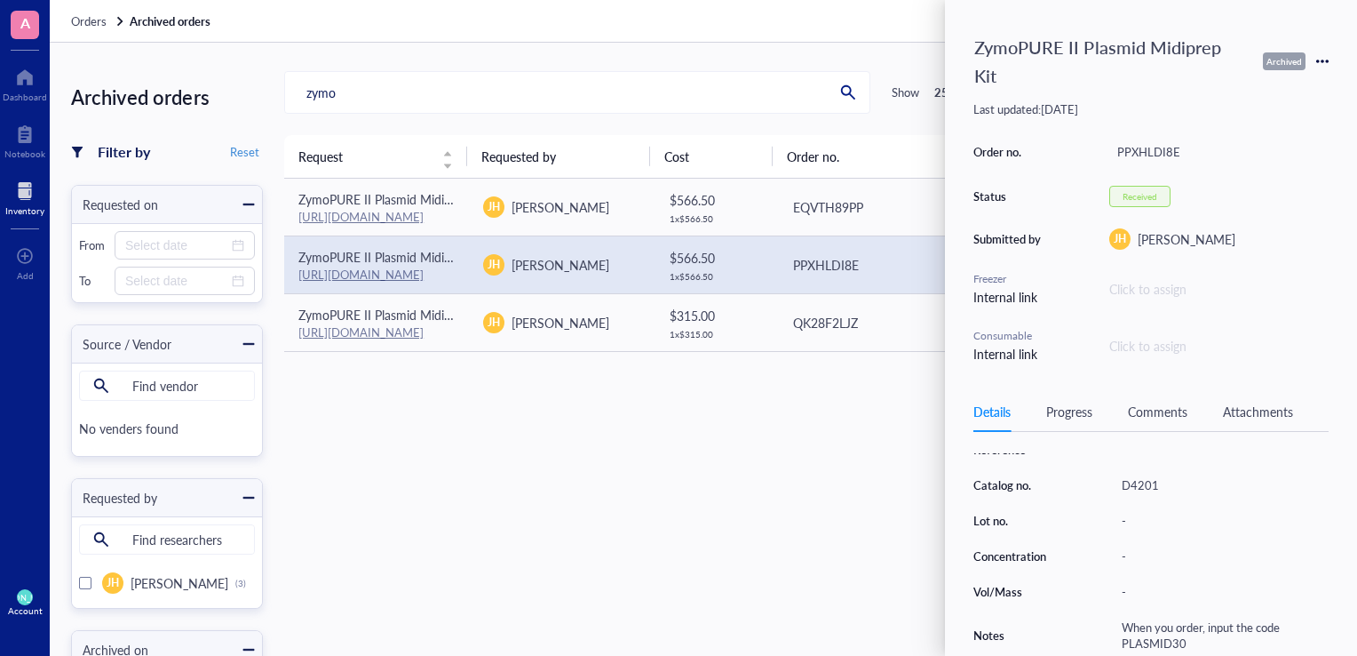
scroll to position [305, 0]
click at [1070, 403] on div "Progress" at bounding box center [1069, 412] width 46 height 20
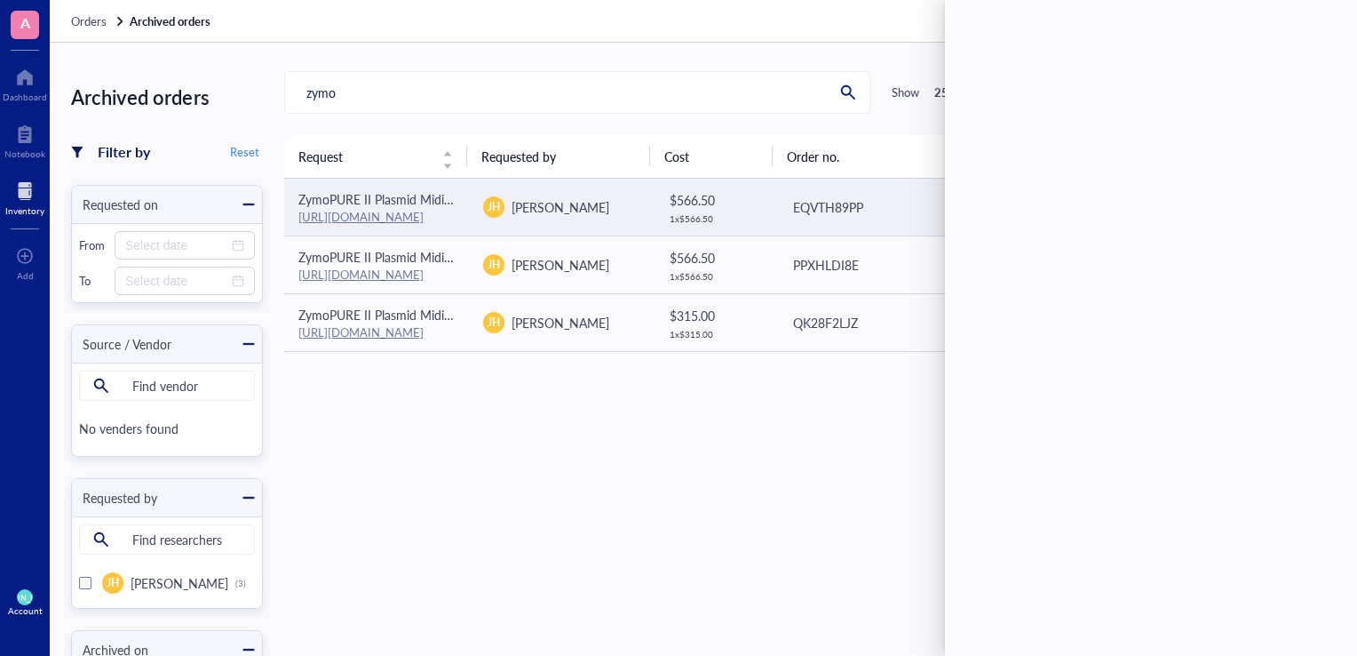
click at [793, 211] on div "EQVTH89PP" at bounding box center [870, 207] width 155 height 20
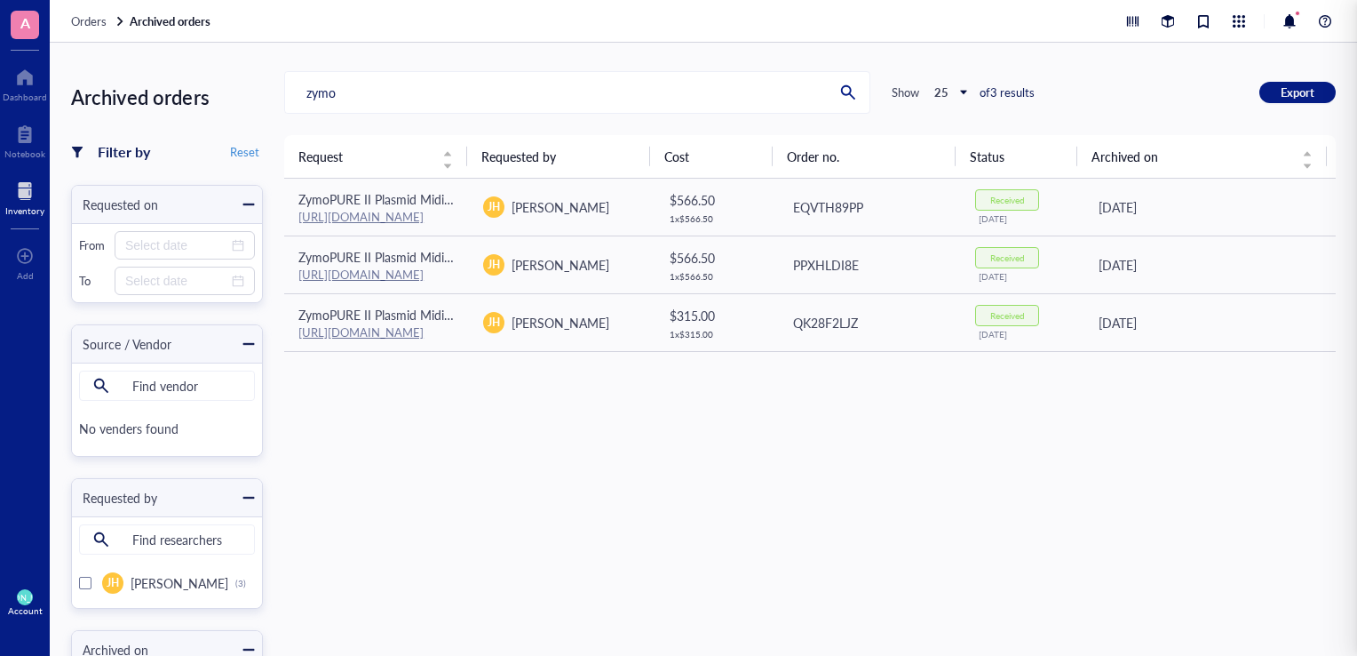
click at [857, 460] on div "Request Requested by Cost Order no. Status Archived on ZymoPURE II Plasmid Midi…" at bounding box center [810, 483] width 1052 height 697
click at [33, 80] on div at bounding box center [25, 77] width 44 height 28
